Goal: Transaction & Acquisition: Obtain resource

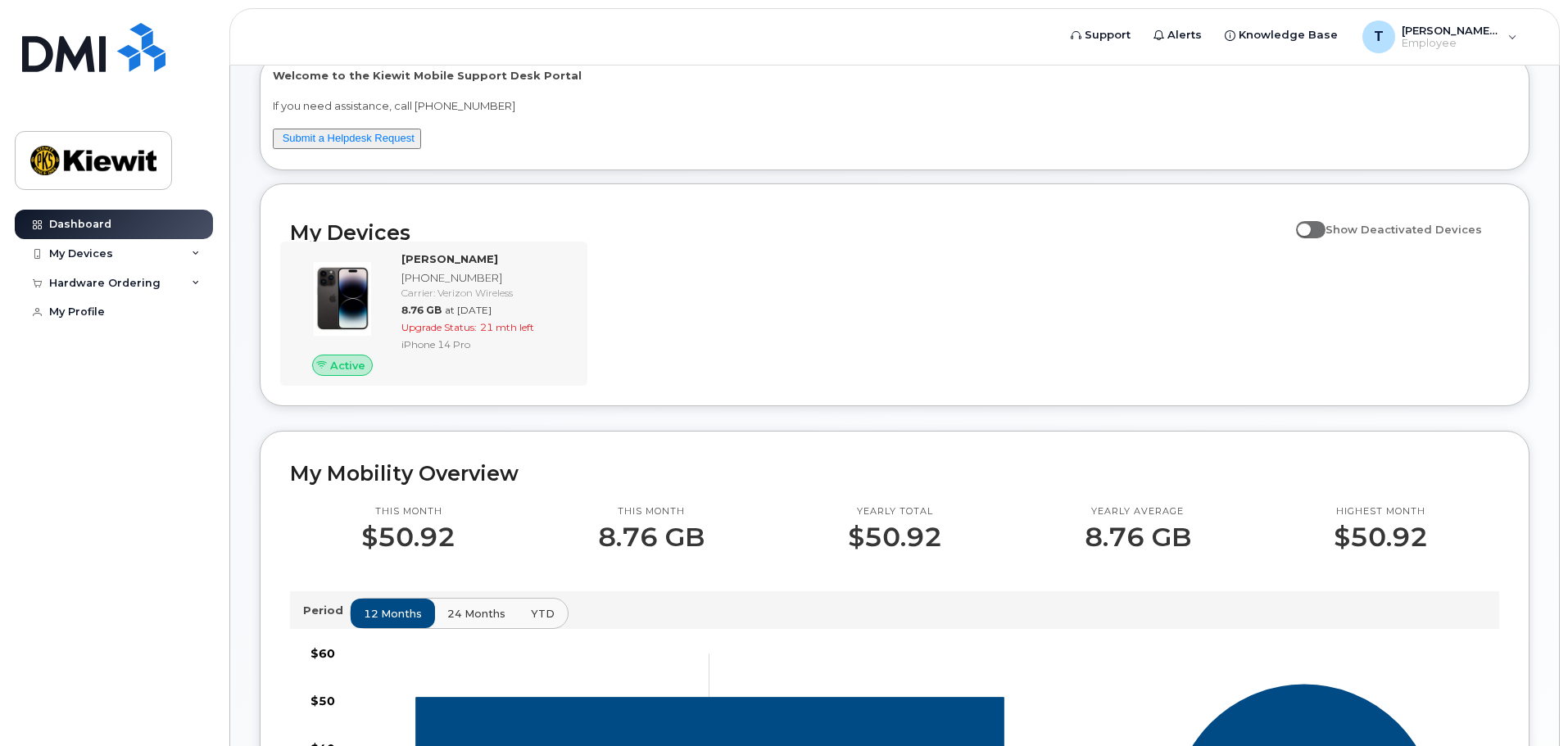
scroll to position [13, 0]
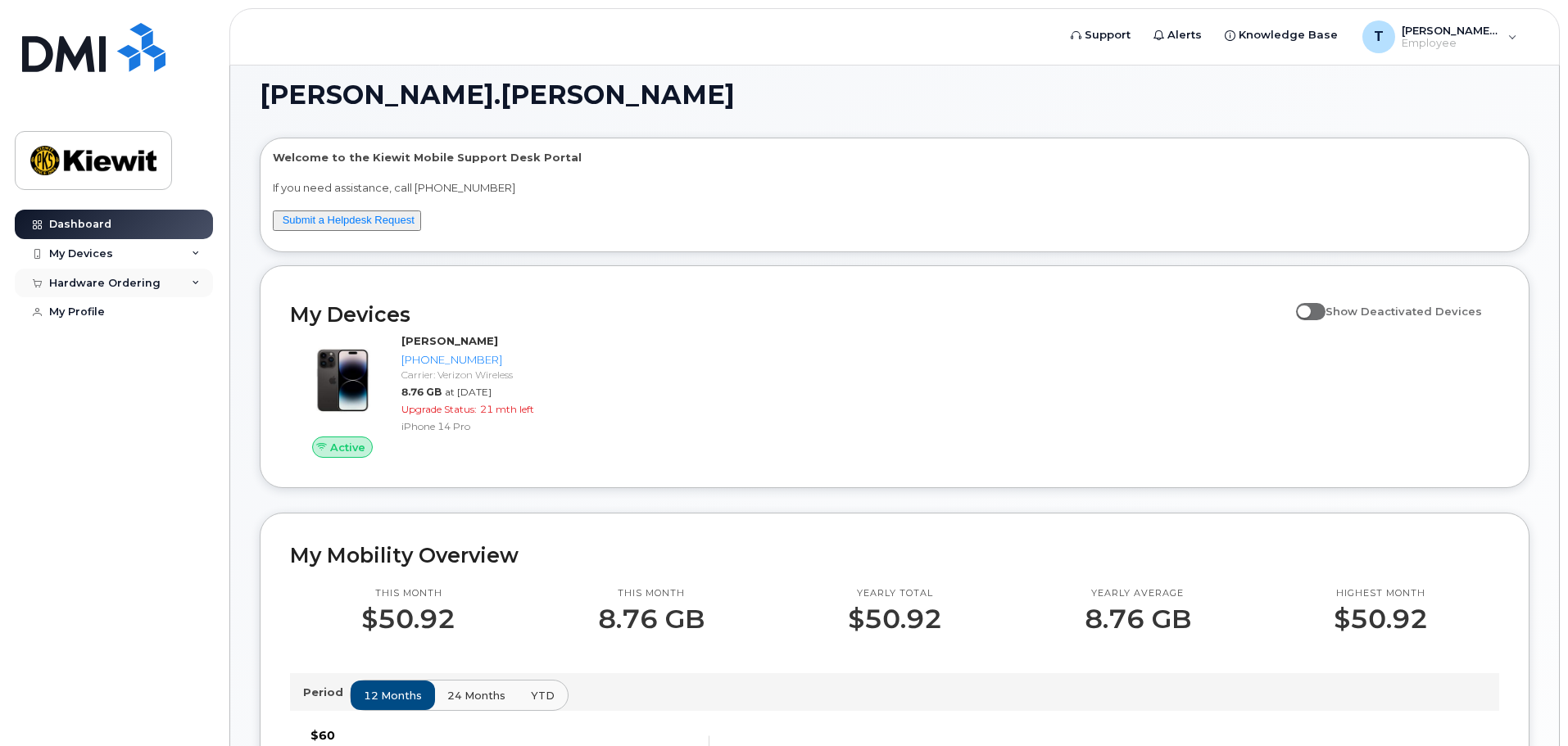
click at [73, 287] on div "Hardware Ordering" at bounding box center [104, 283] width 111 height 13
click at [73, 319] on div "New Order" at bounding box center [87, 312] width 62 height 15
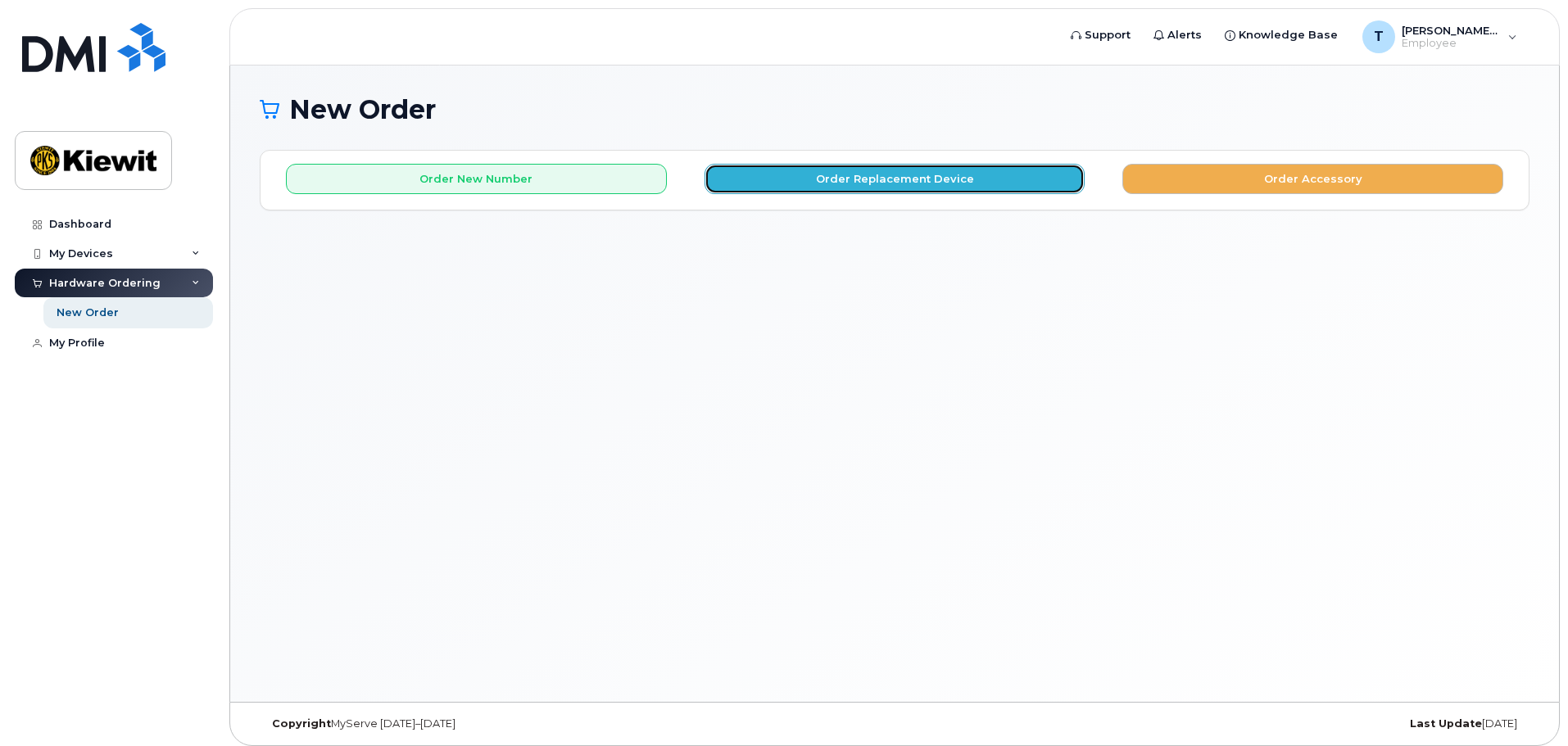
click at [897, 172] on button "Order Replacement Device" at bounding box center [894, 179] width 381 height 31
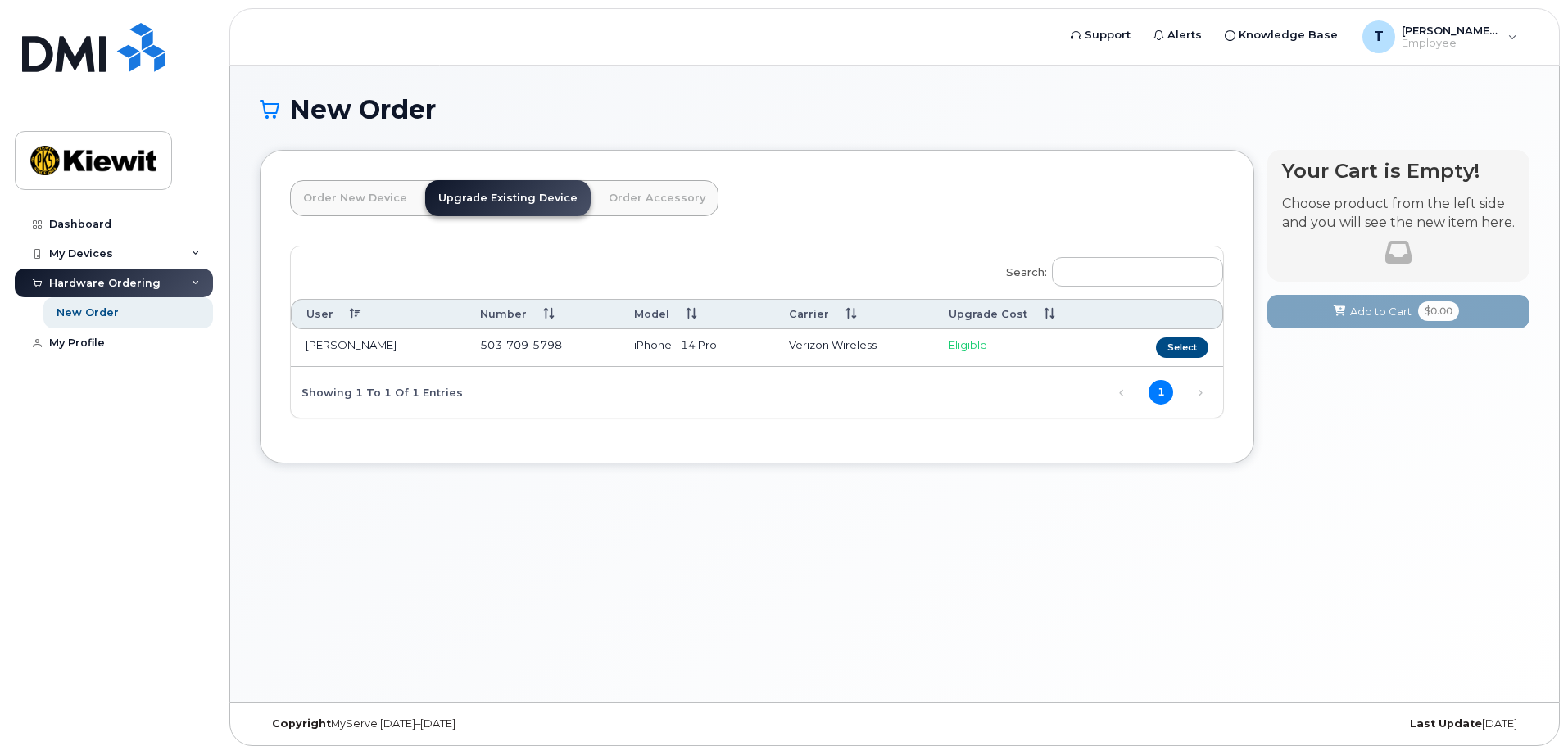
scroll to position [8, 0]
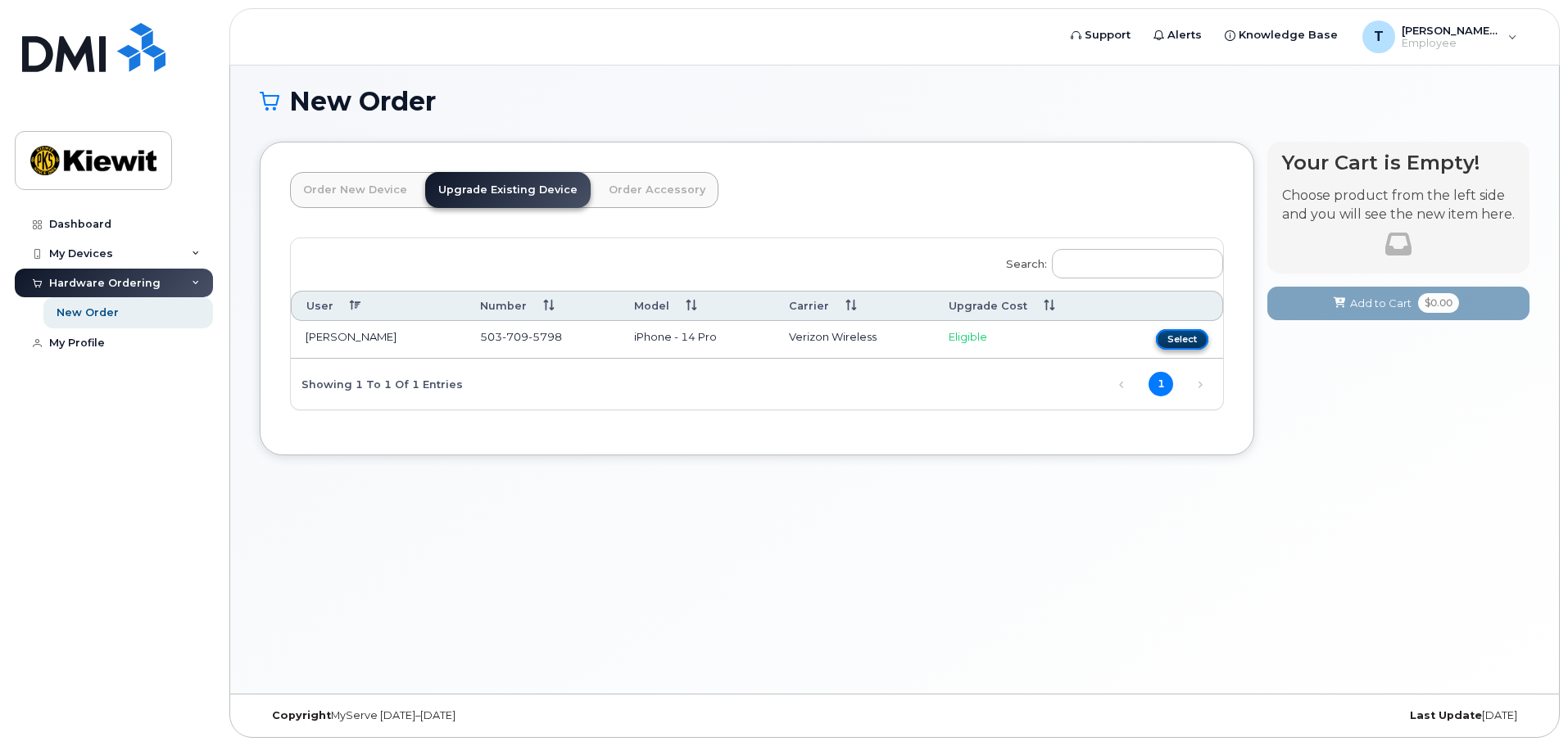
click at [1199, 342] on button "Select" at bounding box center [1182, 339] width 52 height 21
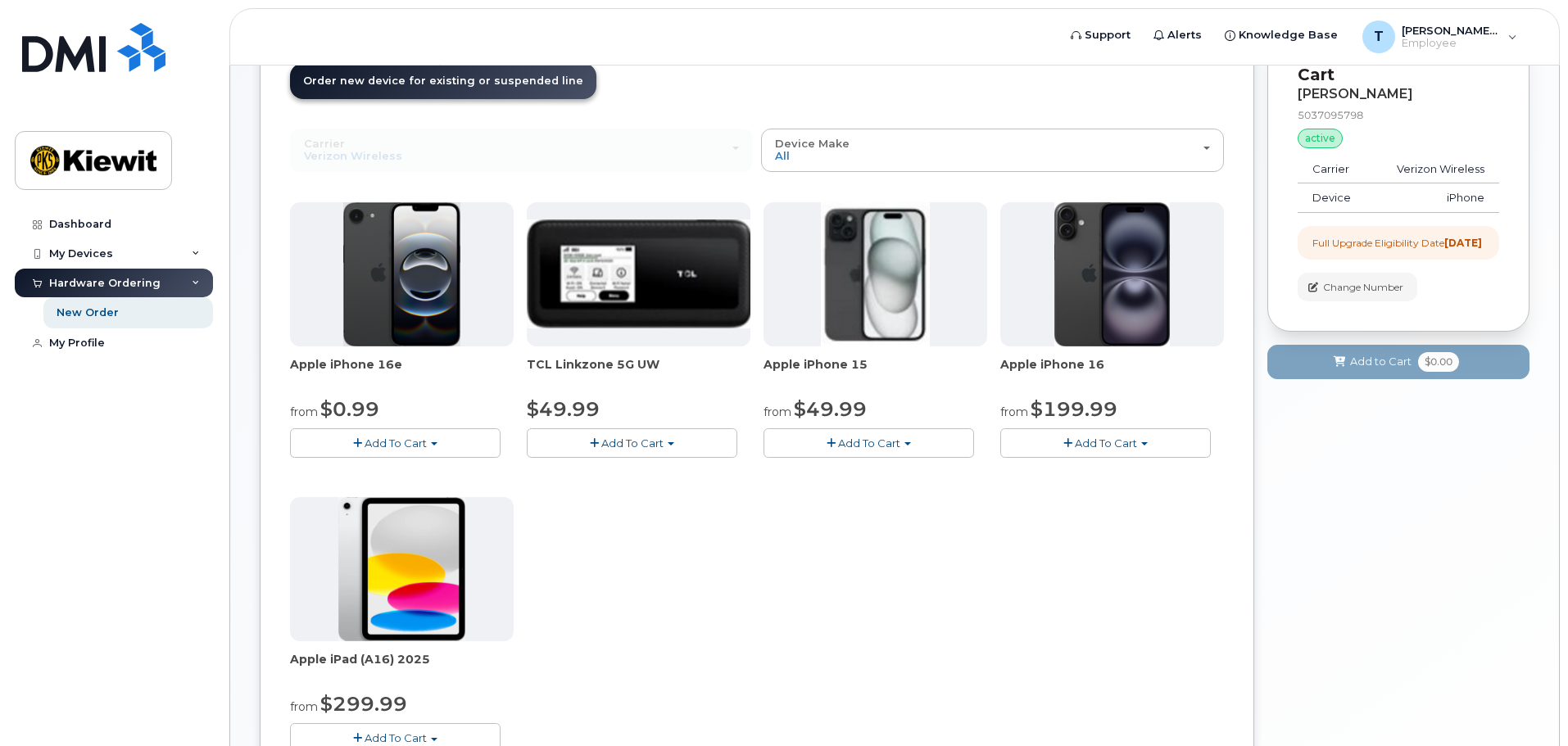
scroll to position [0, 0]
